Goal: Task Accomplishment & Management: Use online tool/utility

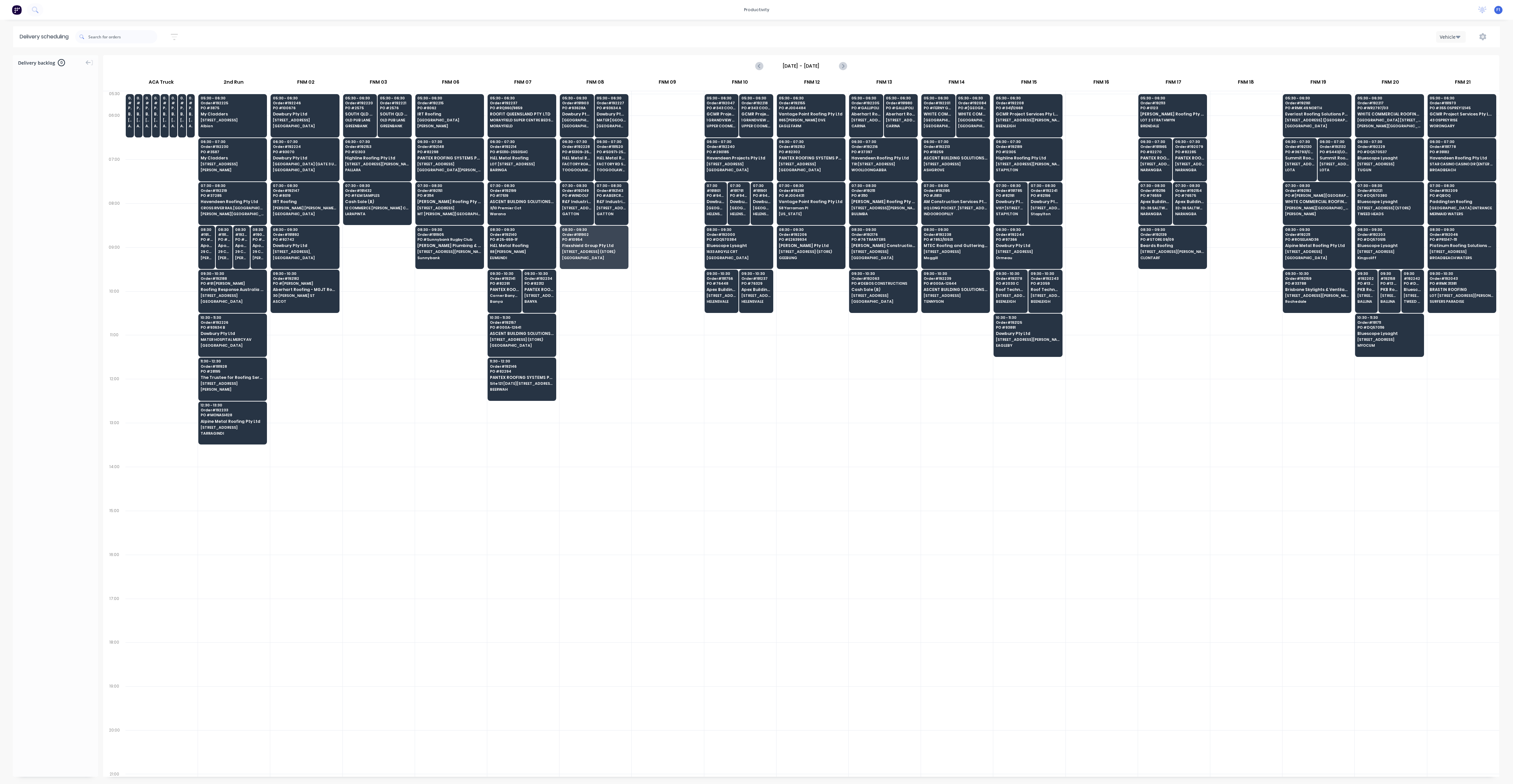
scroll to position [0, 0]
click at [146, 41] on input "text" at bounding box center [123, 37] width 69 height 13
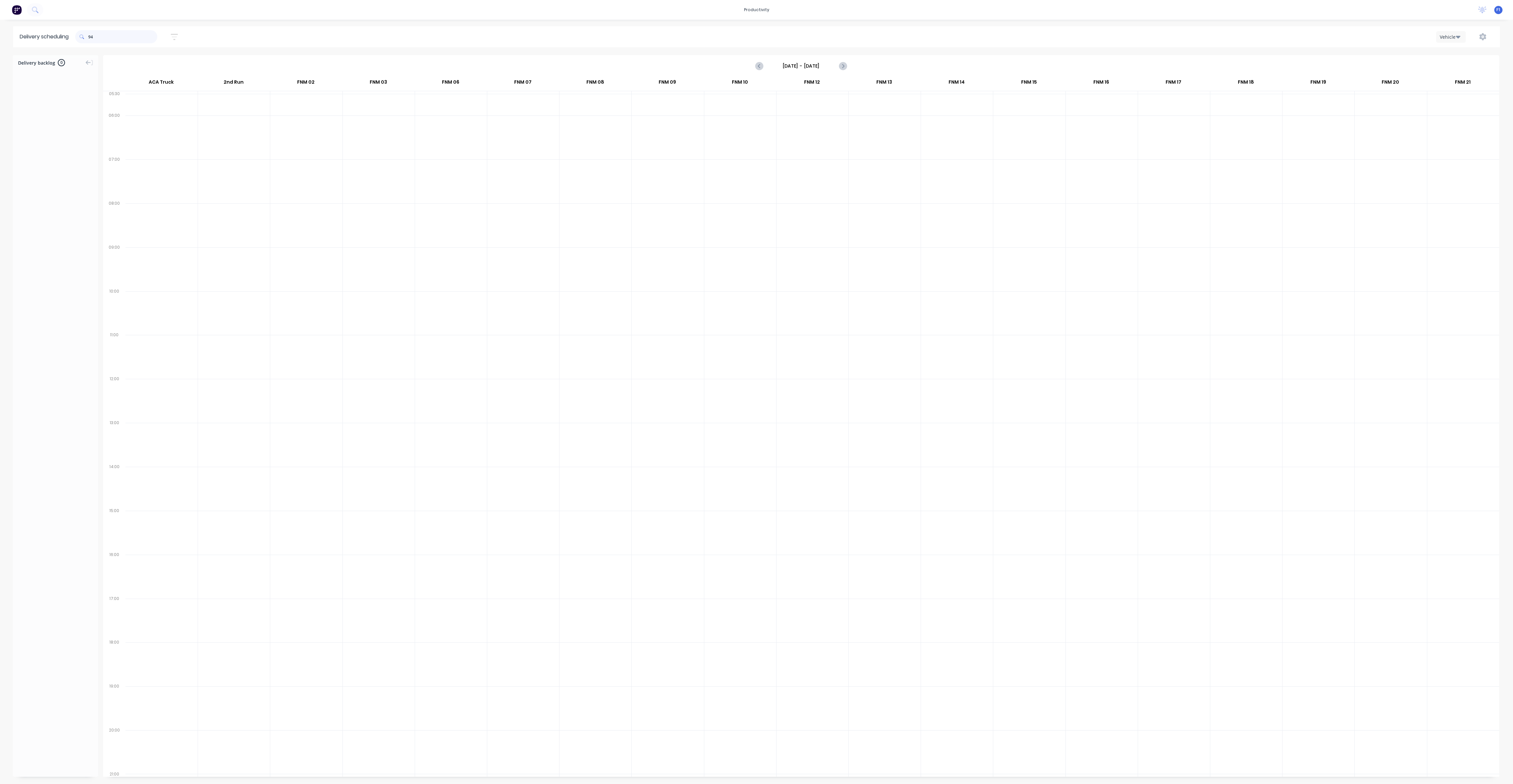
type input "9"
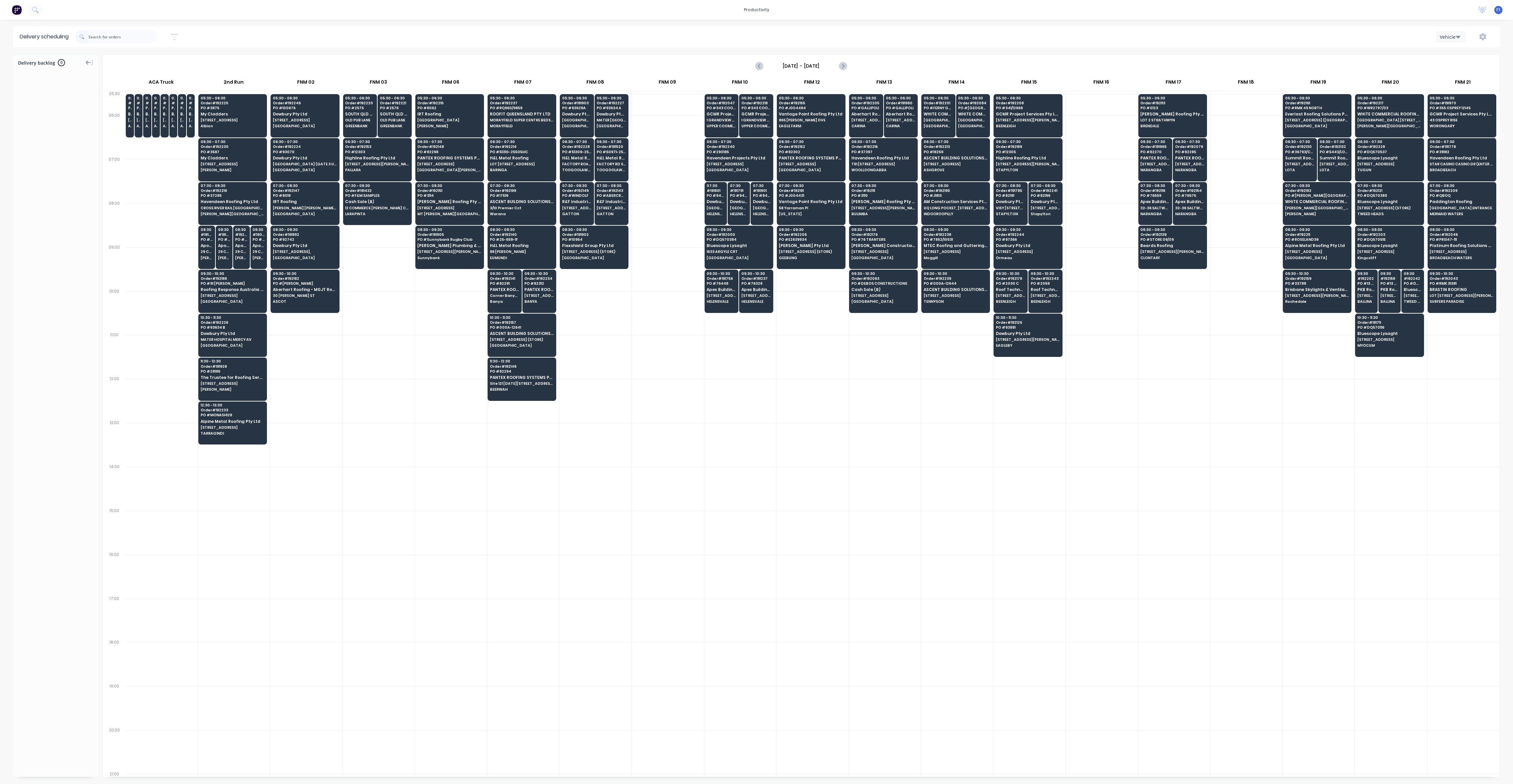
click at [87, 61] on icon at bounding box center [88, 62] width 6 height 6
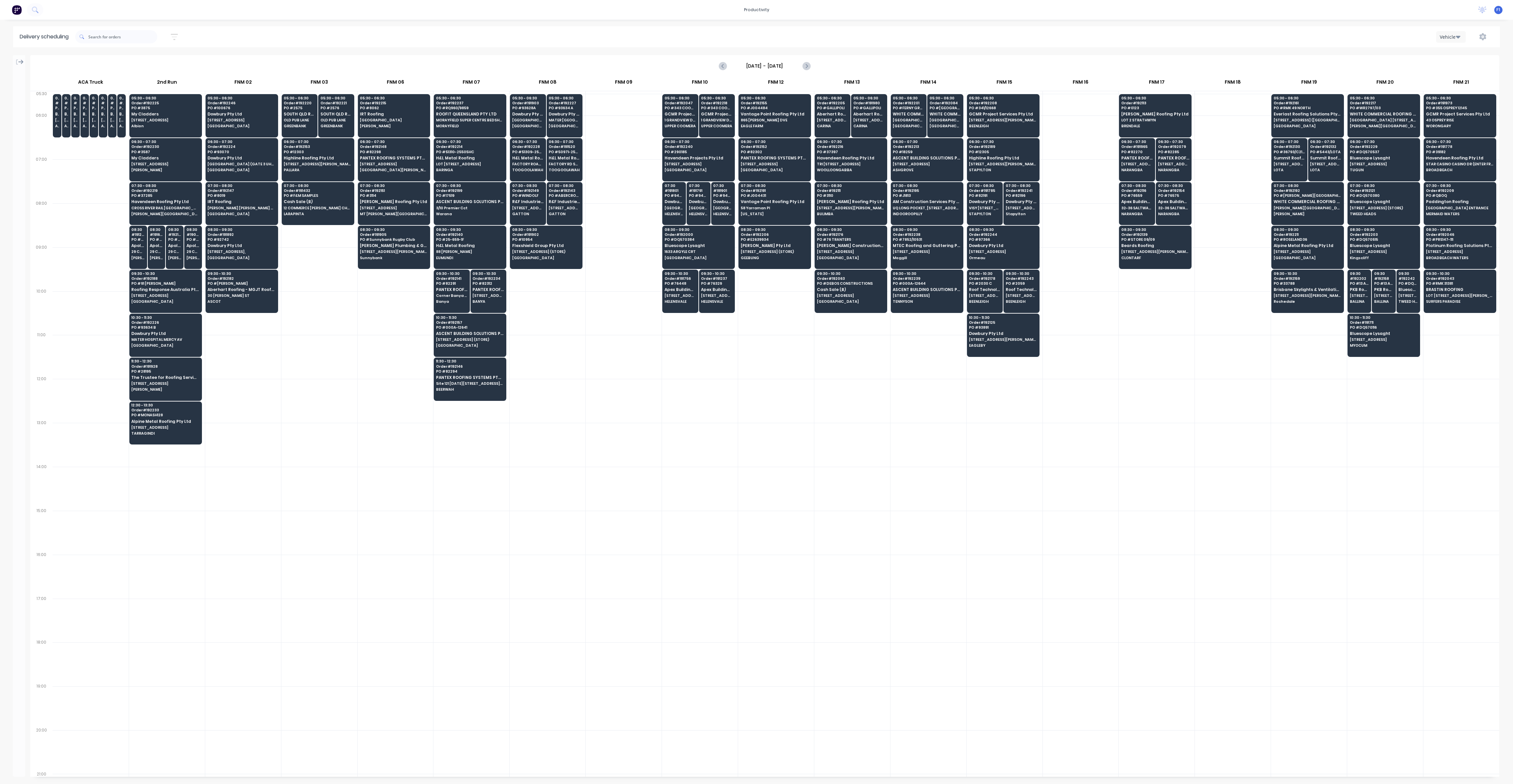
scroll to position [0, 0]
click at [19, 61] on icon at bounding box center [21, 62] width 6 height 5
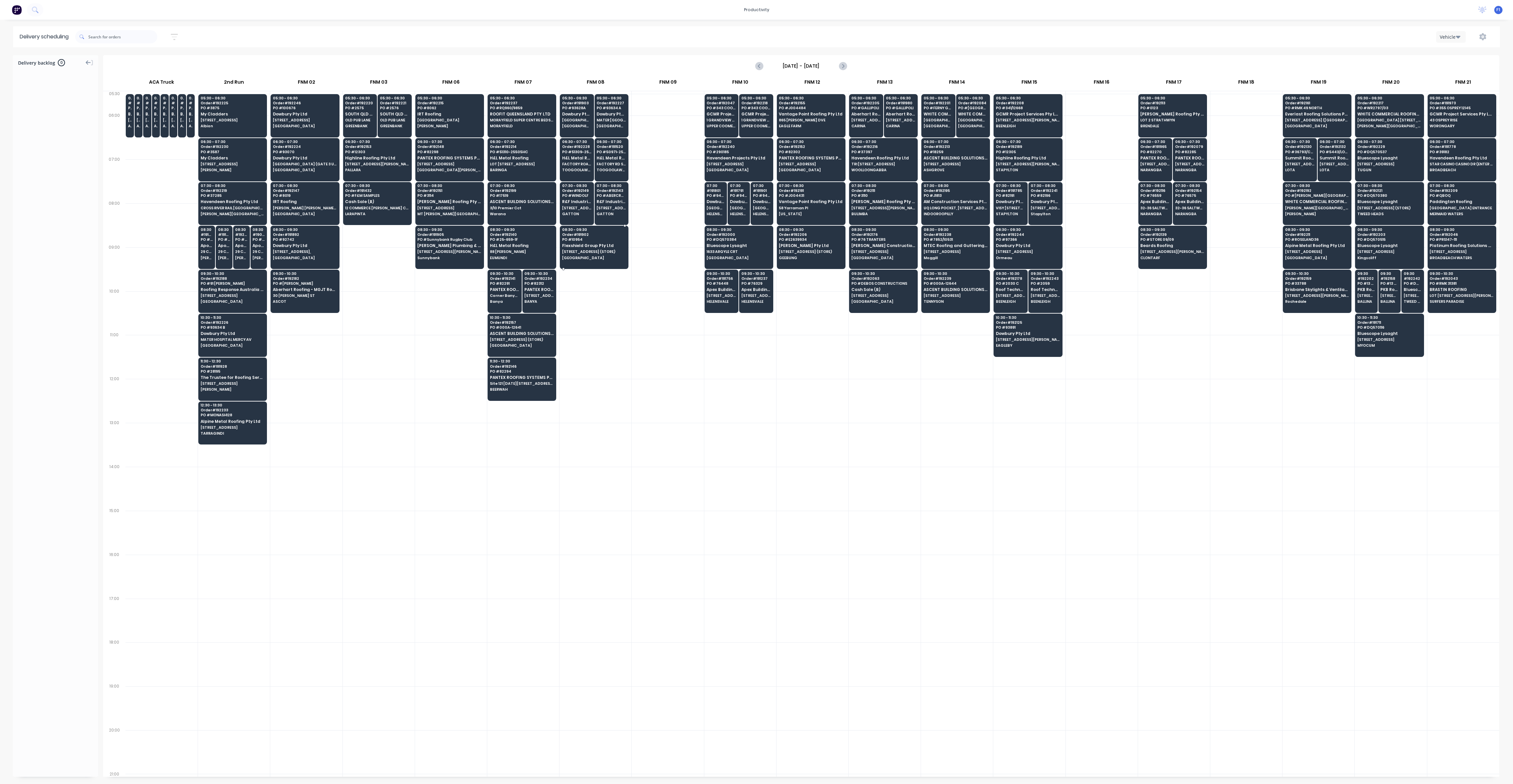
click at [606, 251] on span "[STREET_ADDRESS] (STORE)" at bounding box center [594, 251] width 64 height 4
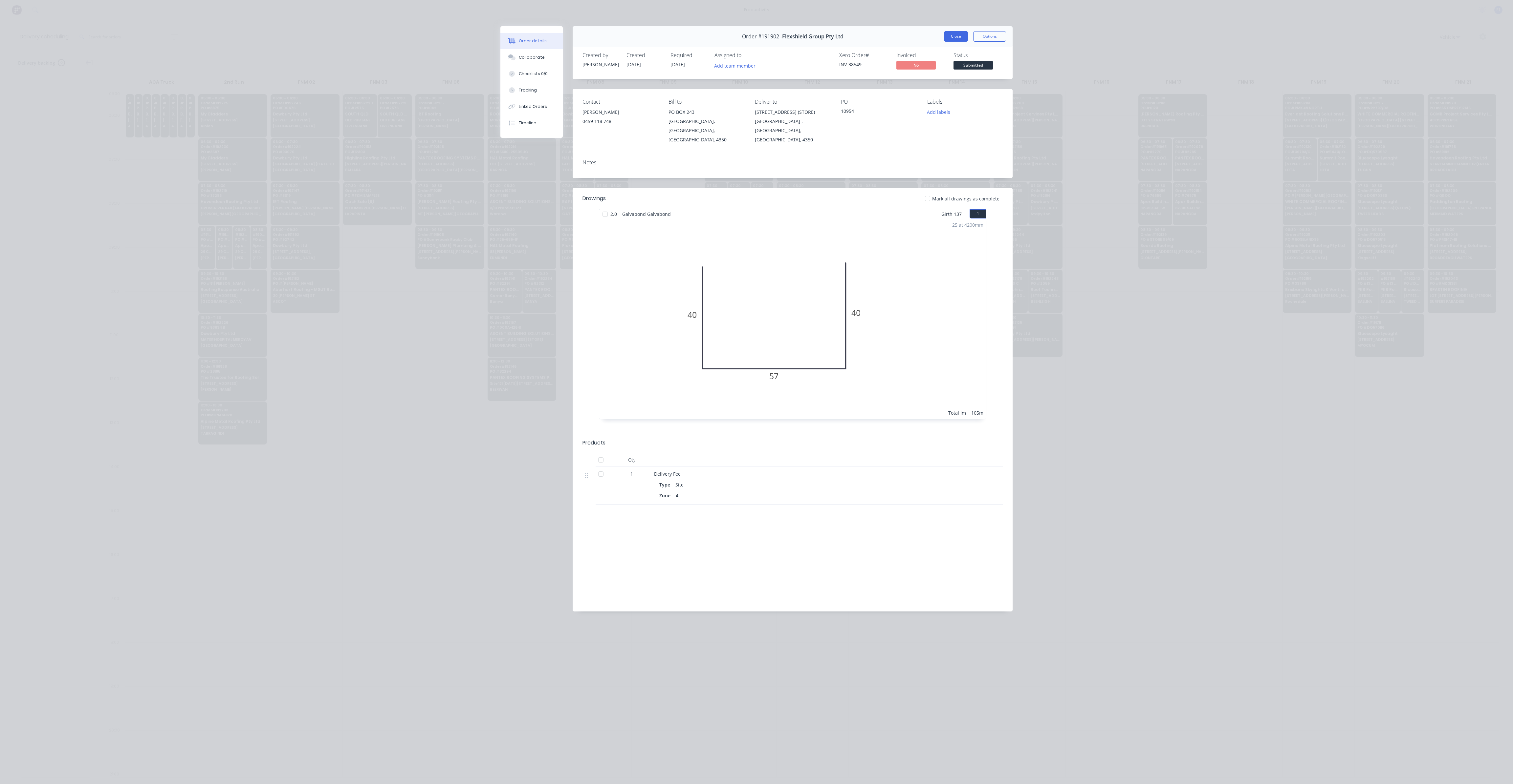
click at [961, 37] on button "Close" at bounding box center [956, 36] width 24 height 10
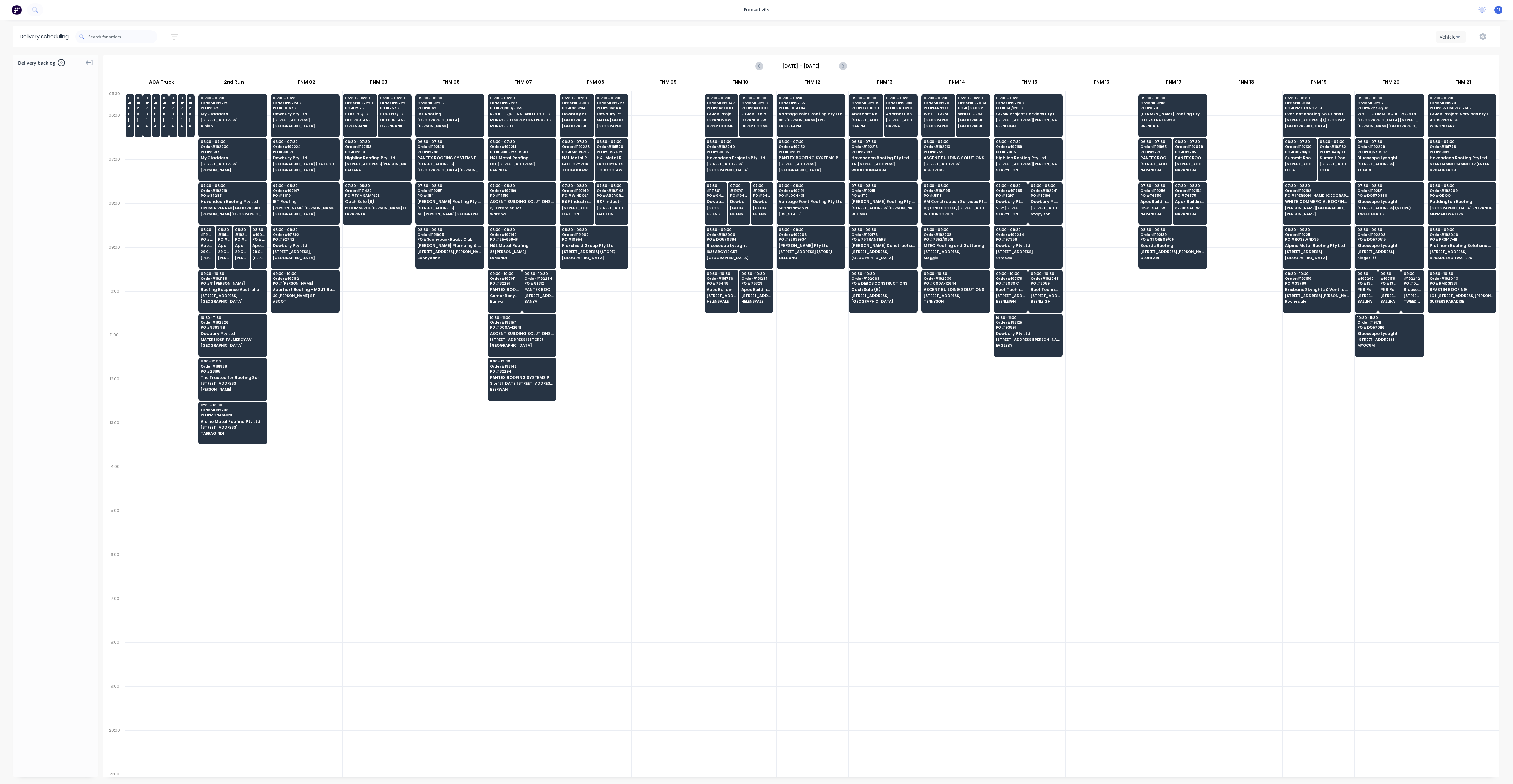
click at [948, 369] on div at bounding box center [957, 357] width 72 height 44
click at [759, 68] on icon "Previous page" at bounding box center [760, 66] width 8 height 8
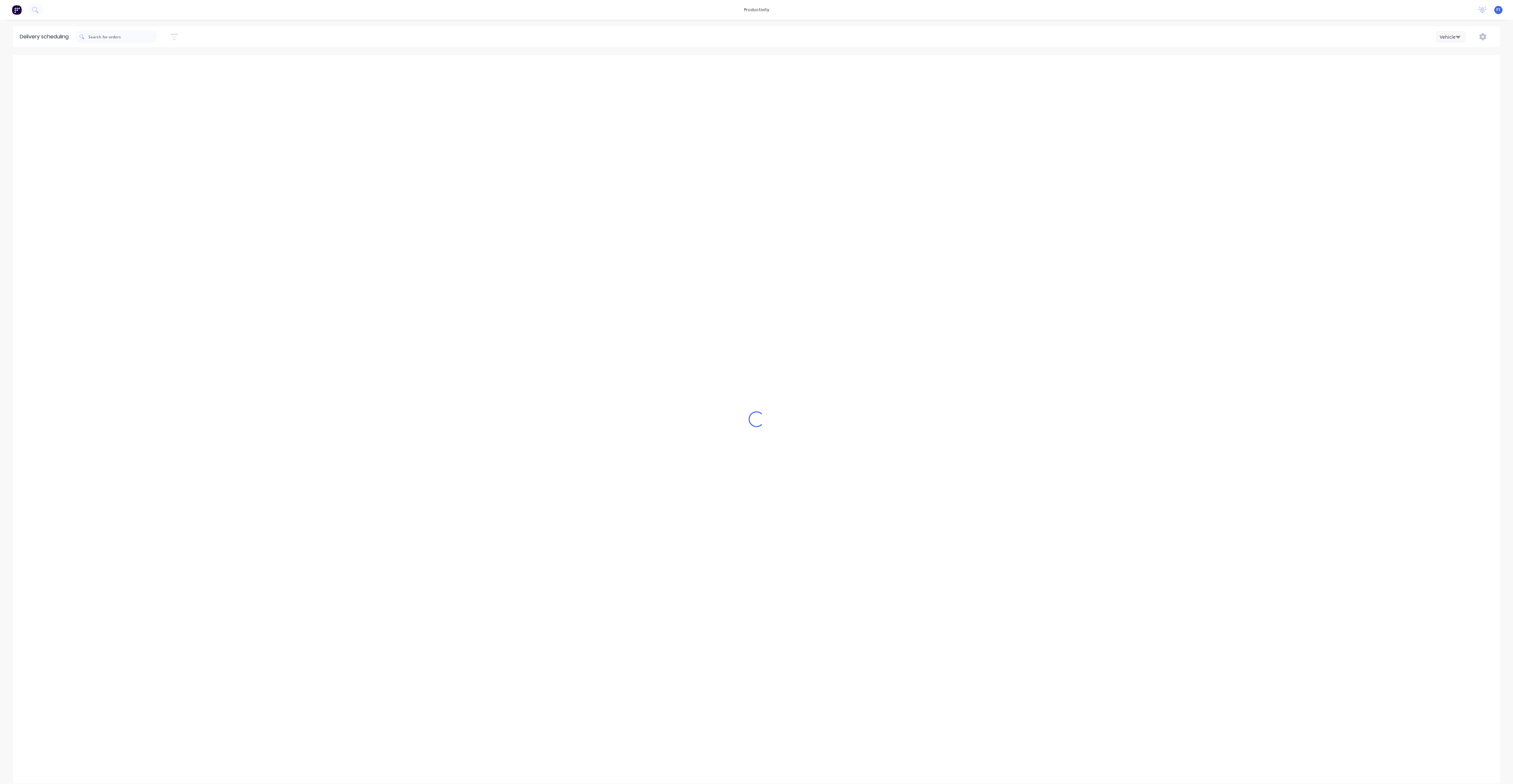
type input "[DATE] - [DATE]"
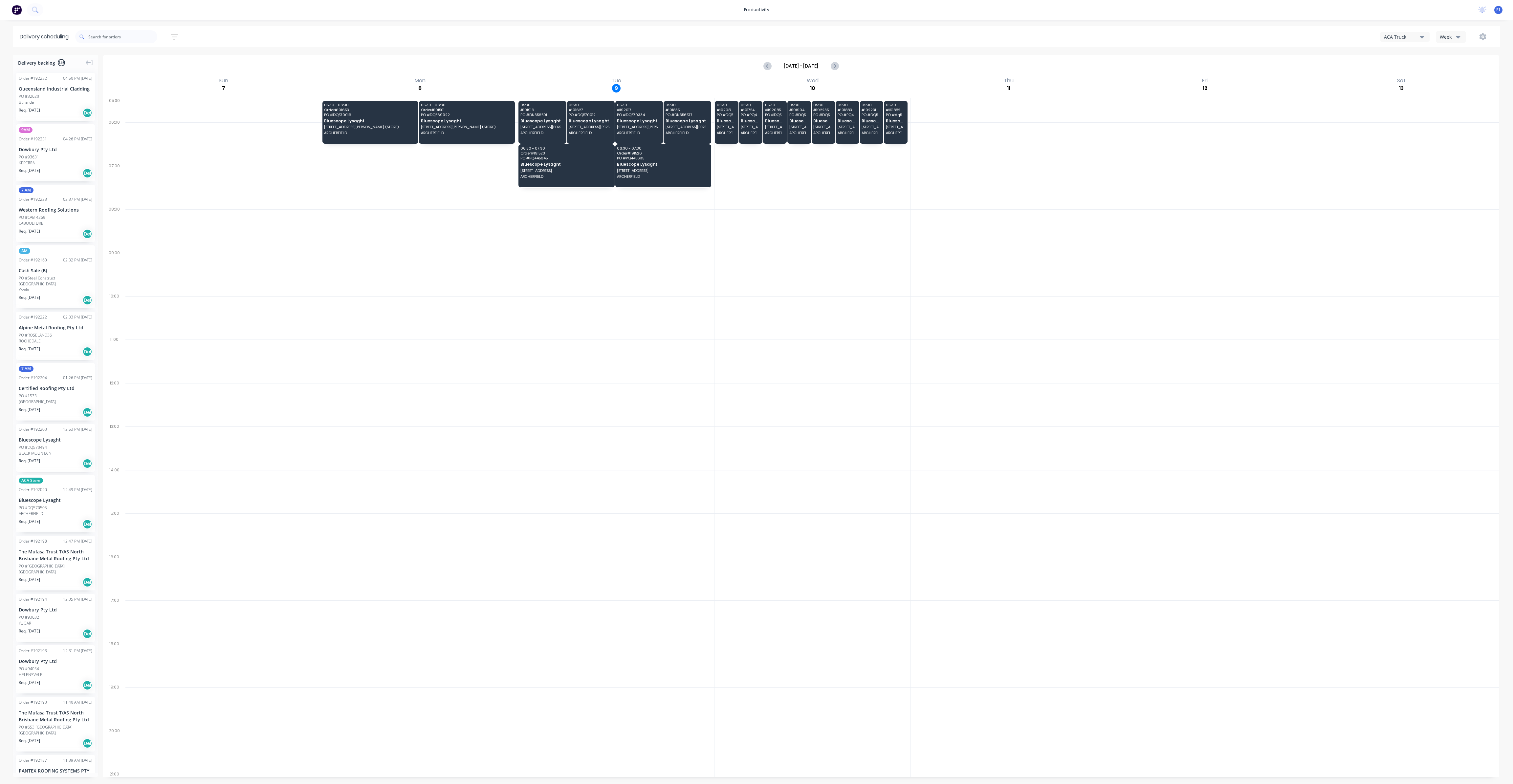
click at [1459, 36] on icon "button" at bounding box center [1458, 37] width 5 height 2
click at [1455, 67] on div "Vehicle" at bounding box center [1468, 67] width 65 height 13
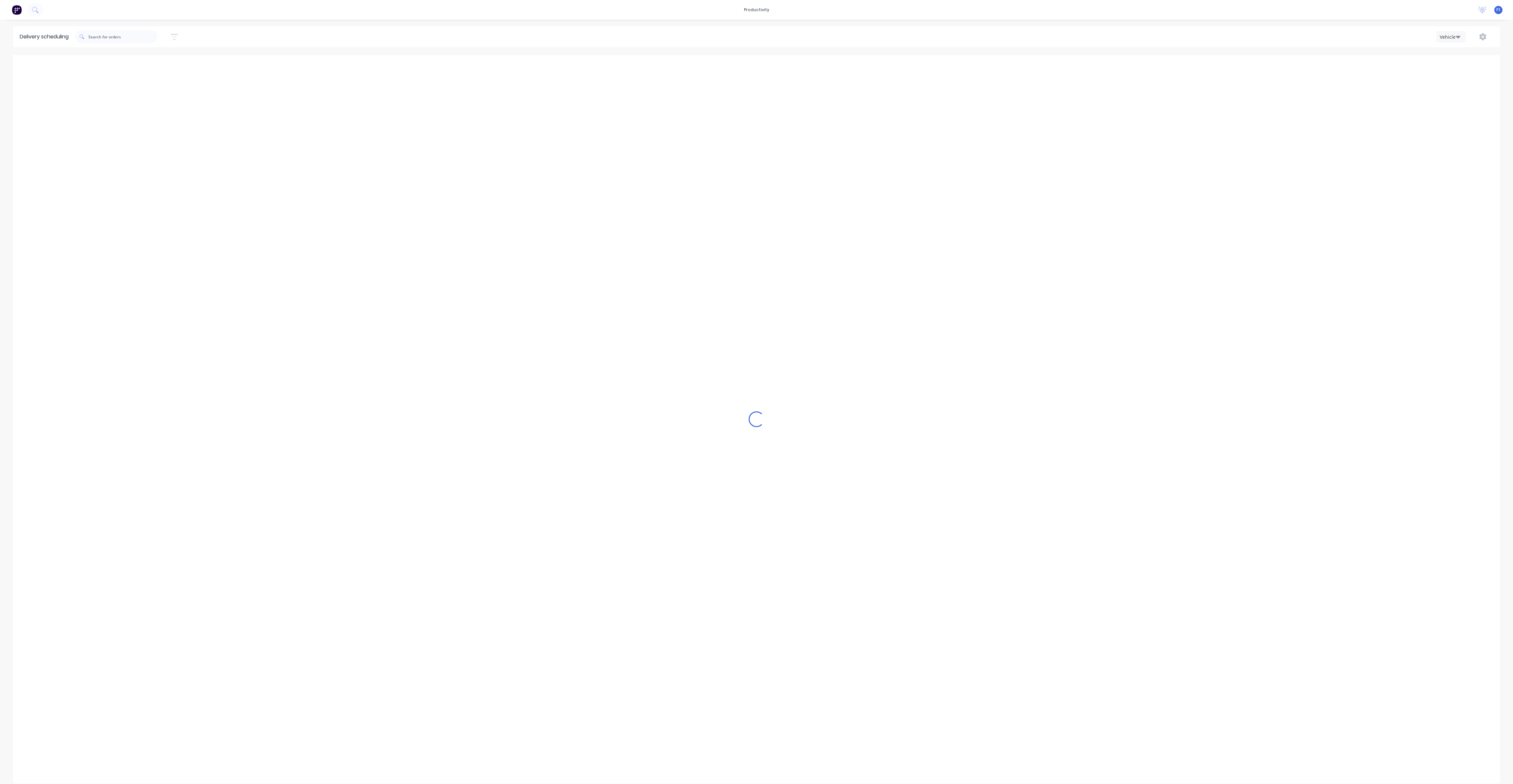
scroll to position [0, 0]
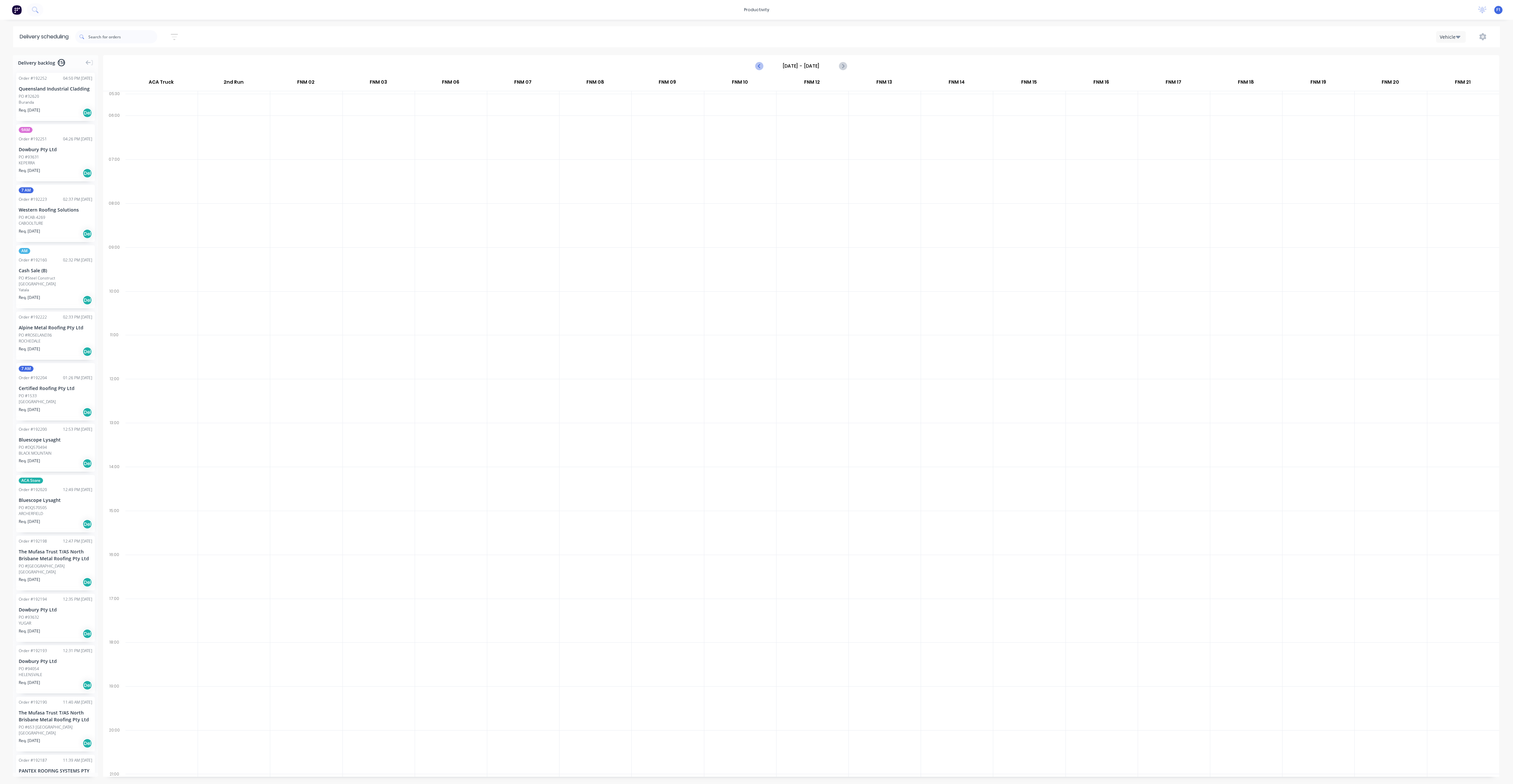
click at [760, 69] on icon "Previous page" at bounding box center [760, 66] width 8 height 8
click at [840, 67] on icon "Next page" at bounding box center [843, 66] width 8 height 8
click at [843, 67] on icon "Next page" at bounding box center [843, 65] width 3 height 6
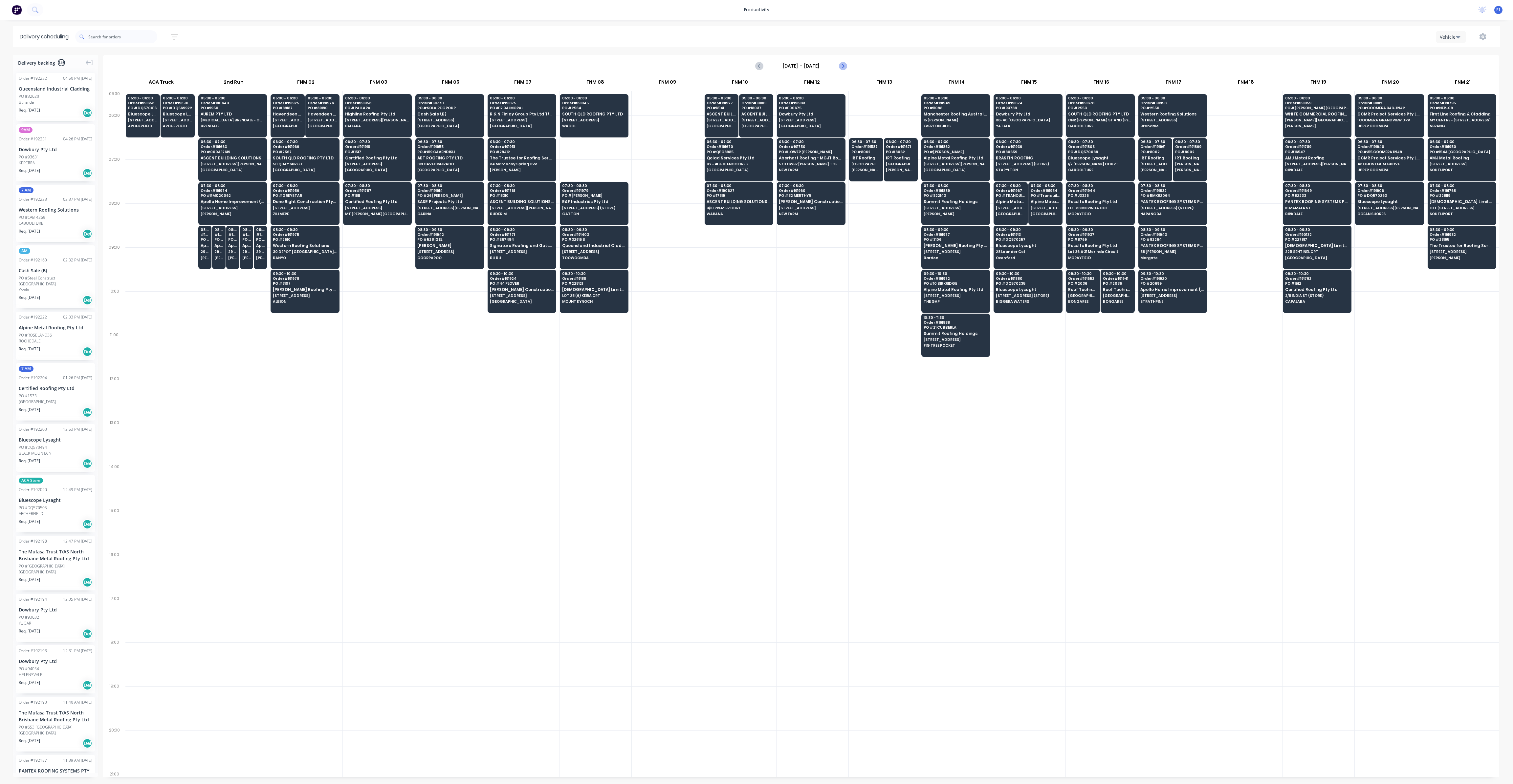
click at [842, 68] on icon "Next page" at bounding box center [843, 65] width 3 height 6
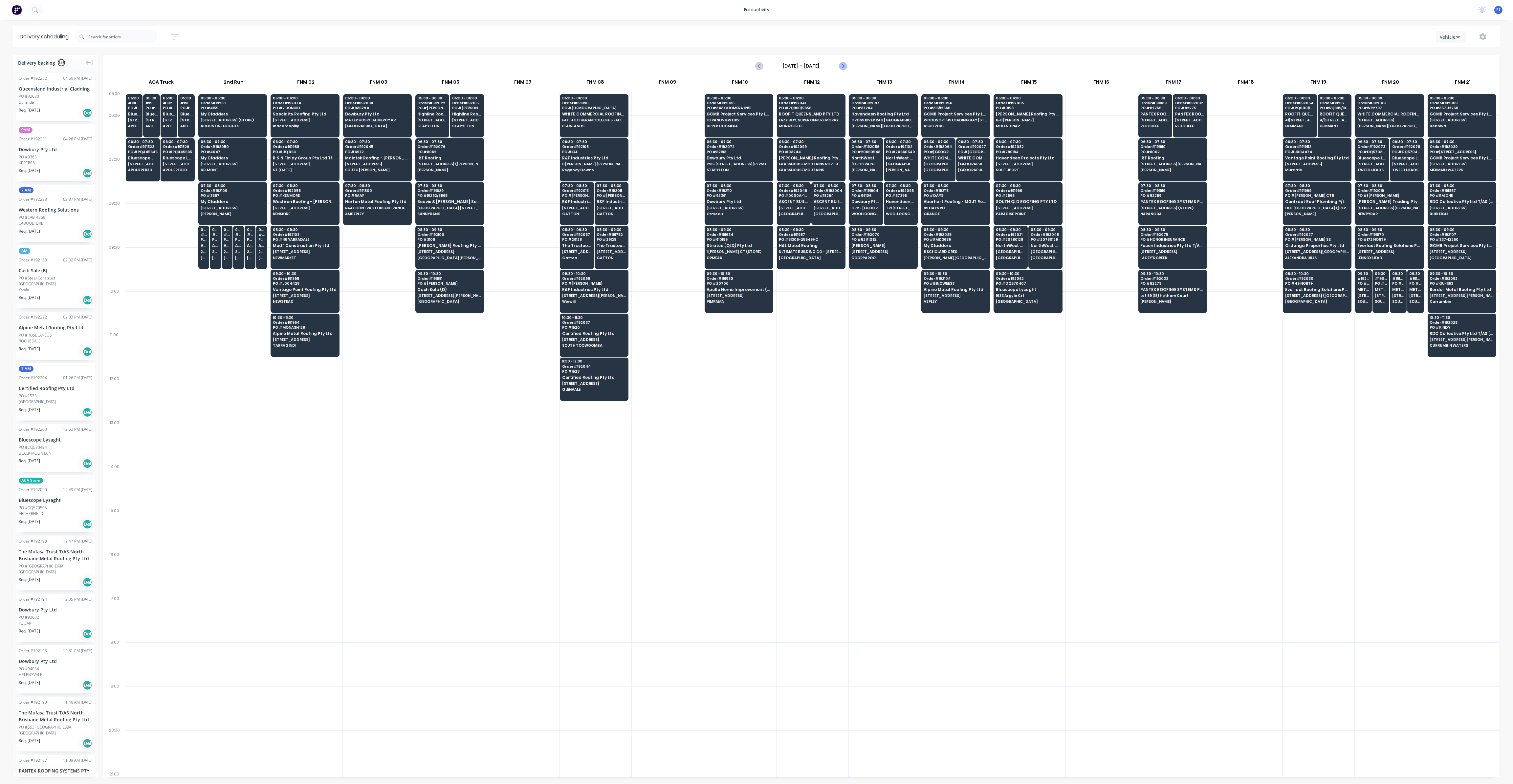
click at [841, 68] on icon "Next page" at bounding box center [843, 65] width 3 height 6
type input "[DATE] - [DATE]"
